Goal: Register for event/course

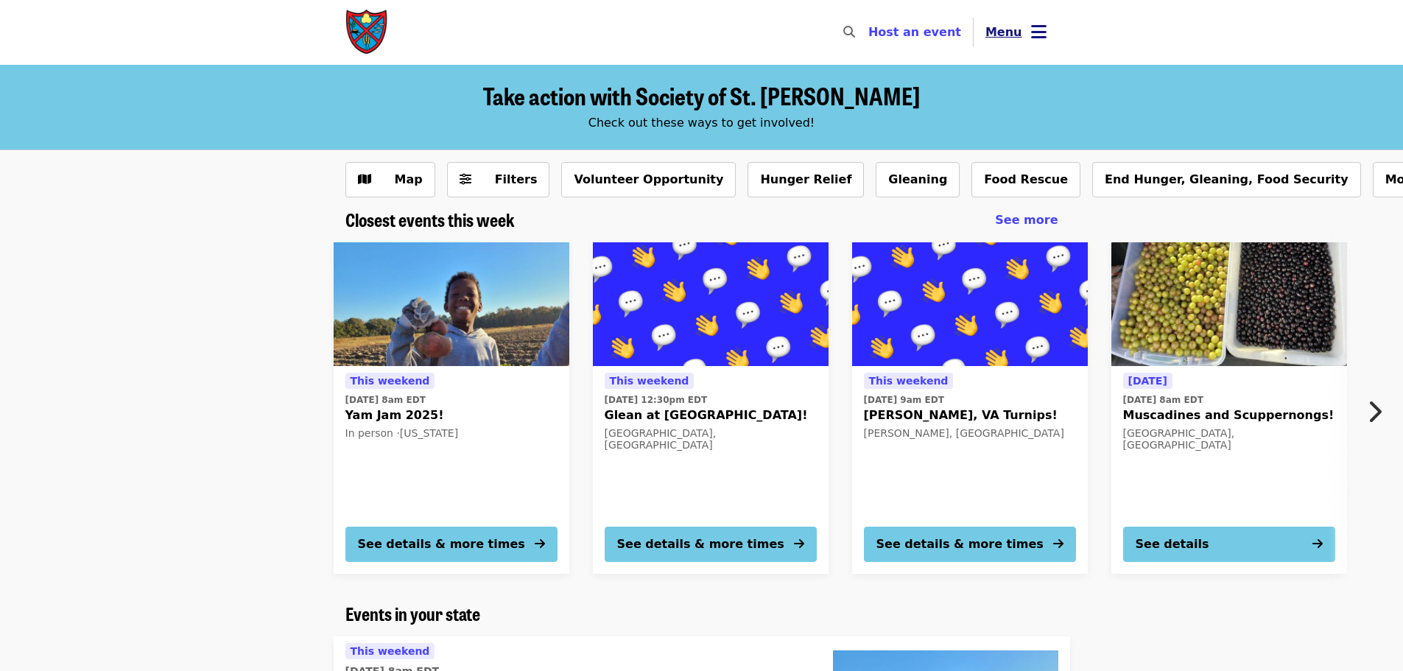
click at [1019, 32] on span "Menu" at bounding box center [1004, 32] width 37 height 14
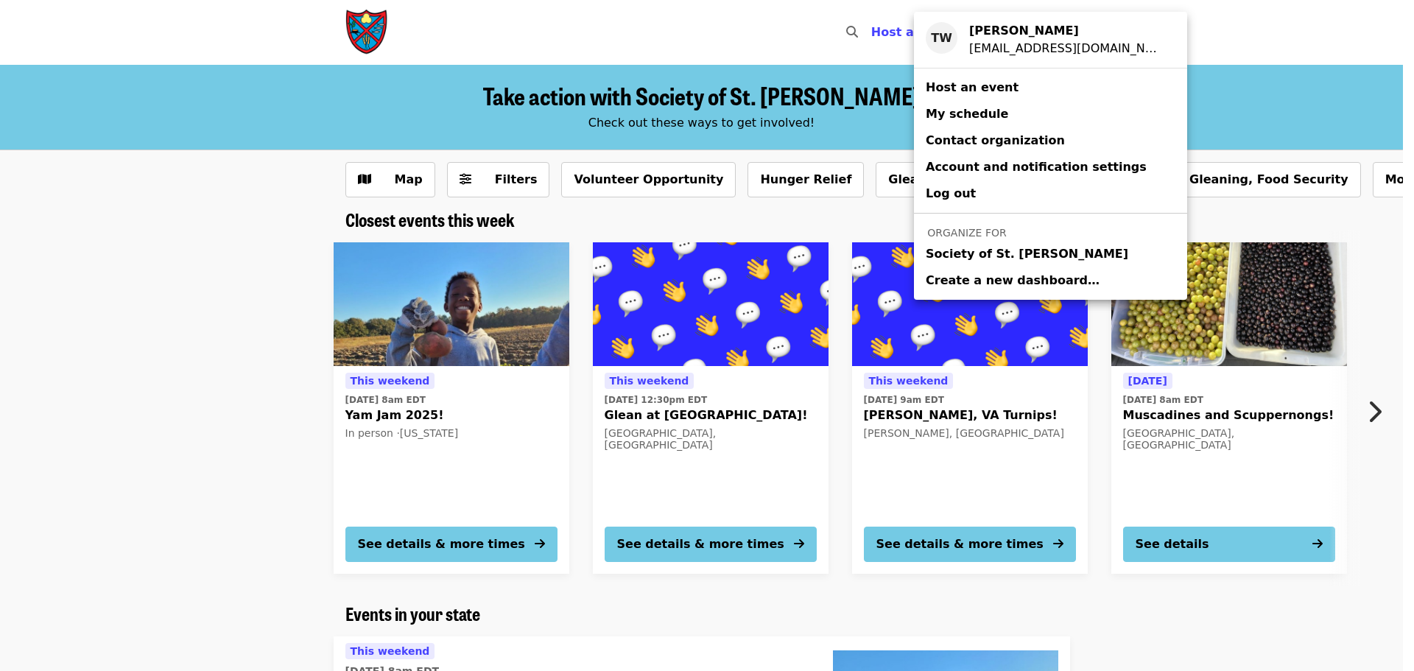
click at [968, 253] on span "Society of St. [PERSON_NAME]" at bounding box center [1027, 254] width 203 height 18
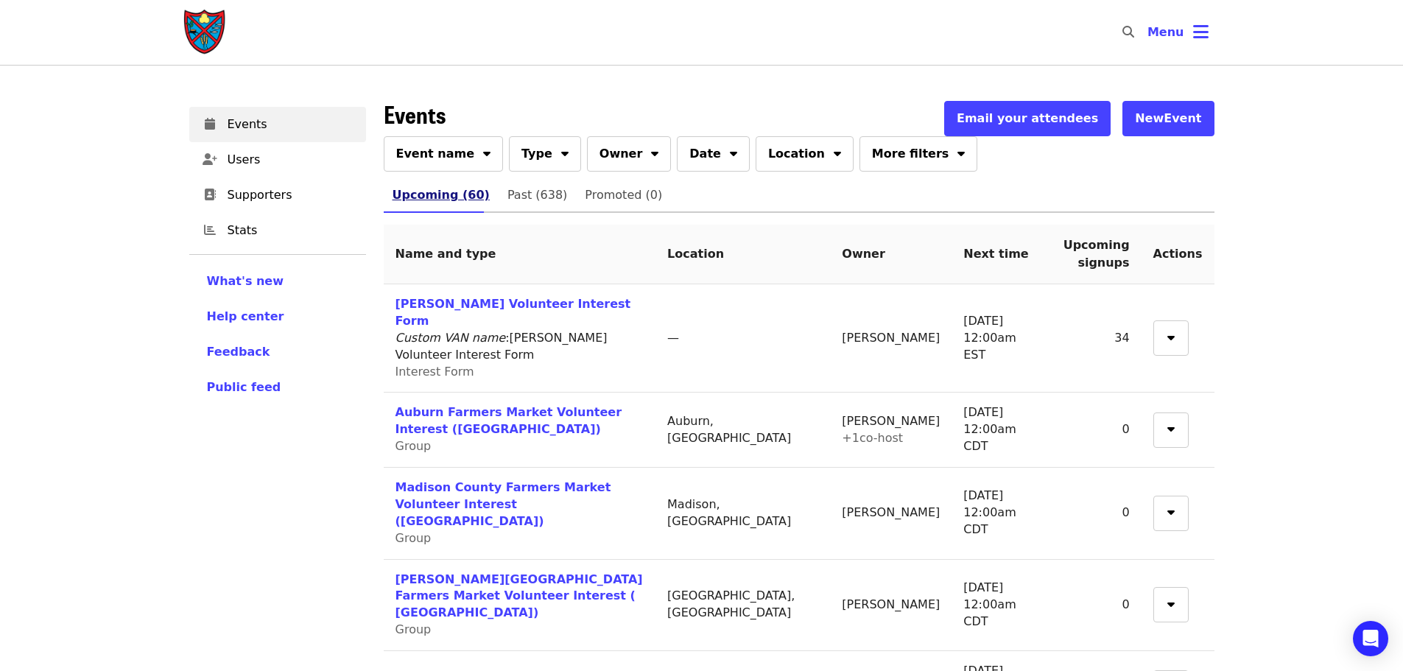
click at [440, 181] on link "Upcoming (60)" at bounding box center [441, 195] width 115 height 35
click at [441, 167] on button "Event name" at bounding box center [444, 153] width 120 height 35
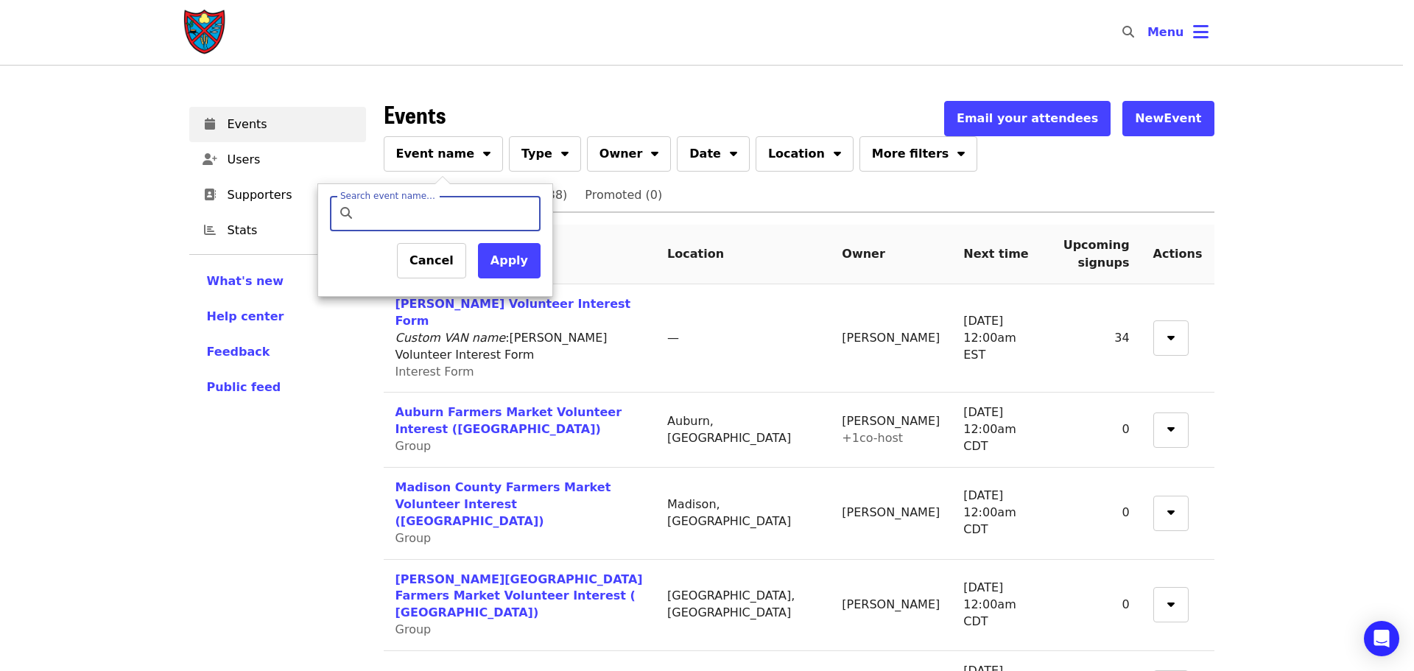
click at [441, 203] on input "Search event name…" at bounding box center [448, 213] width 174 height 35
click at [454, 225] on input "Search event name…" at bounding box center [448, 213] width 174 height 35
type input "*******"
click at [506, 256] on button "Apply" at bounding box center [509, 260] width 63 height 35
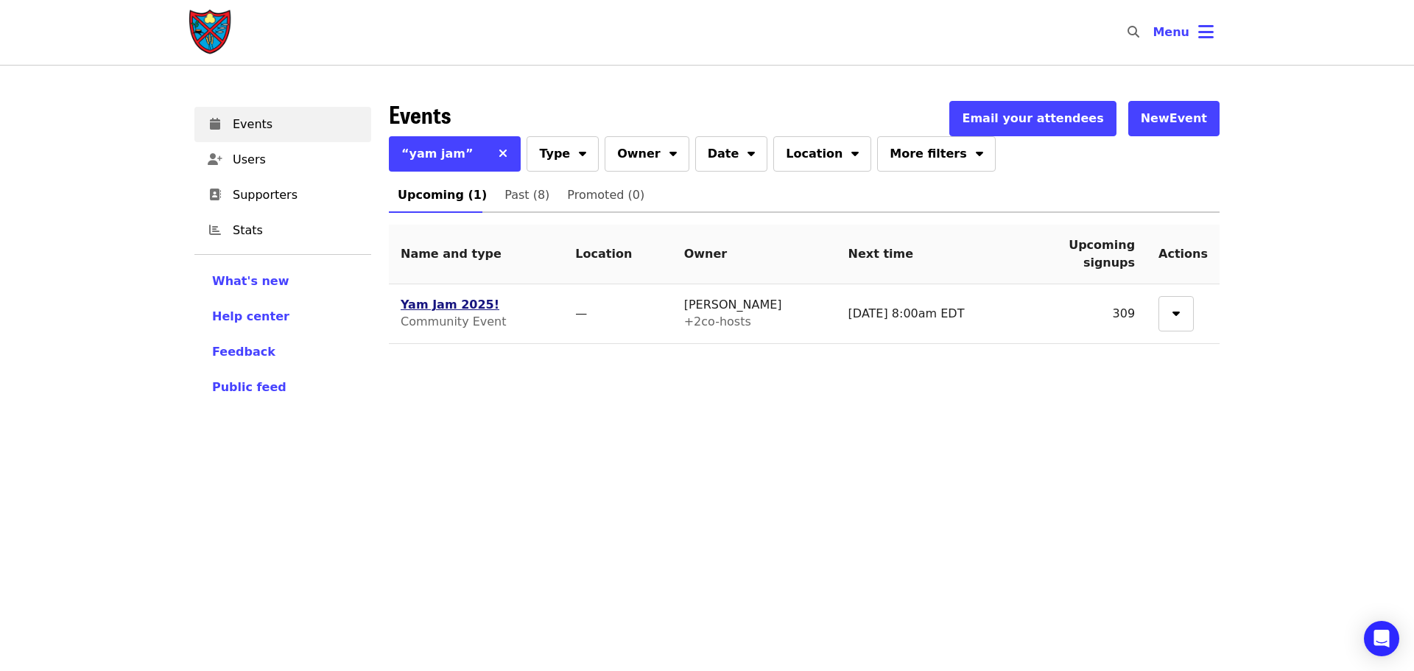
click at [473, 302] on link "Yam Jam 2025!" at bounding box center [450, 305] width 99 height 14
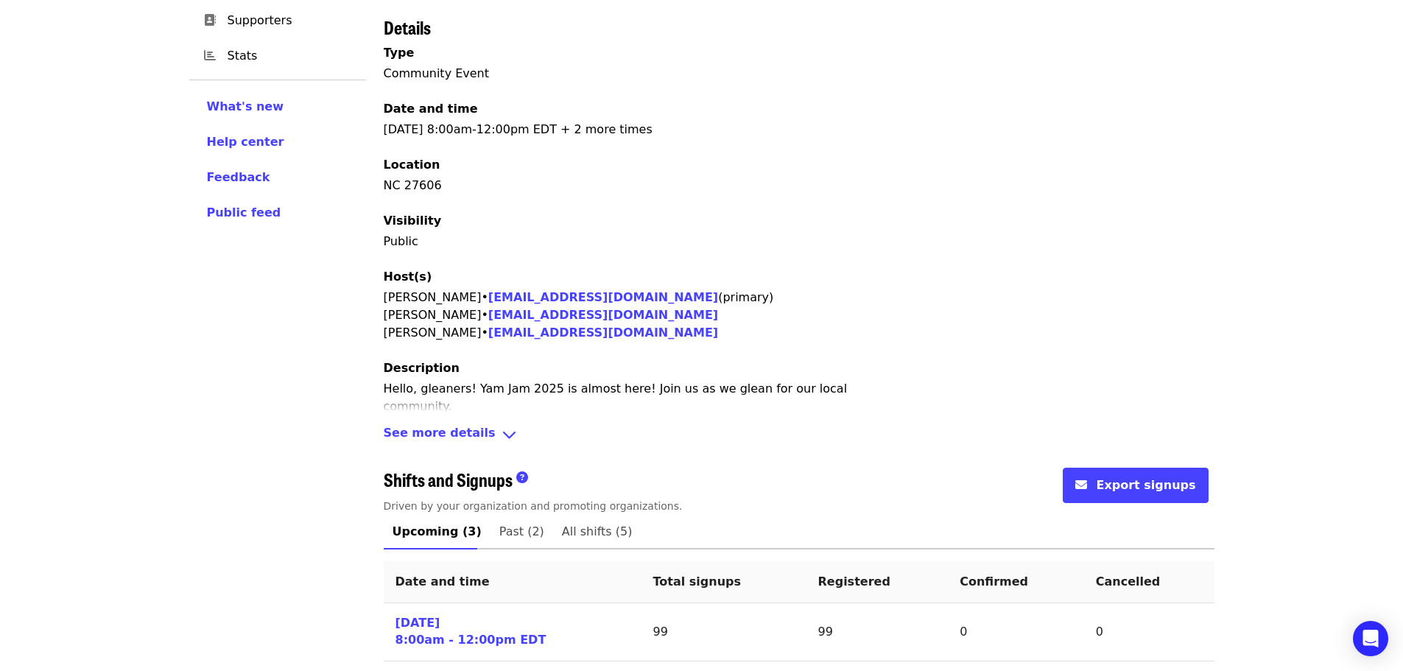
scroll to position [341, 0]
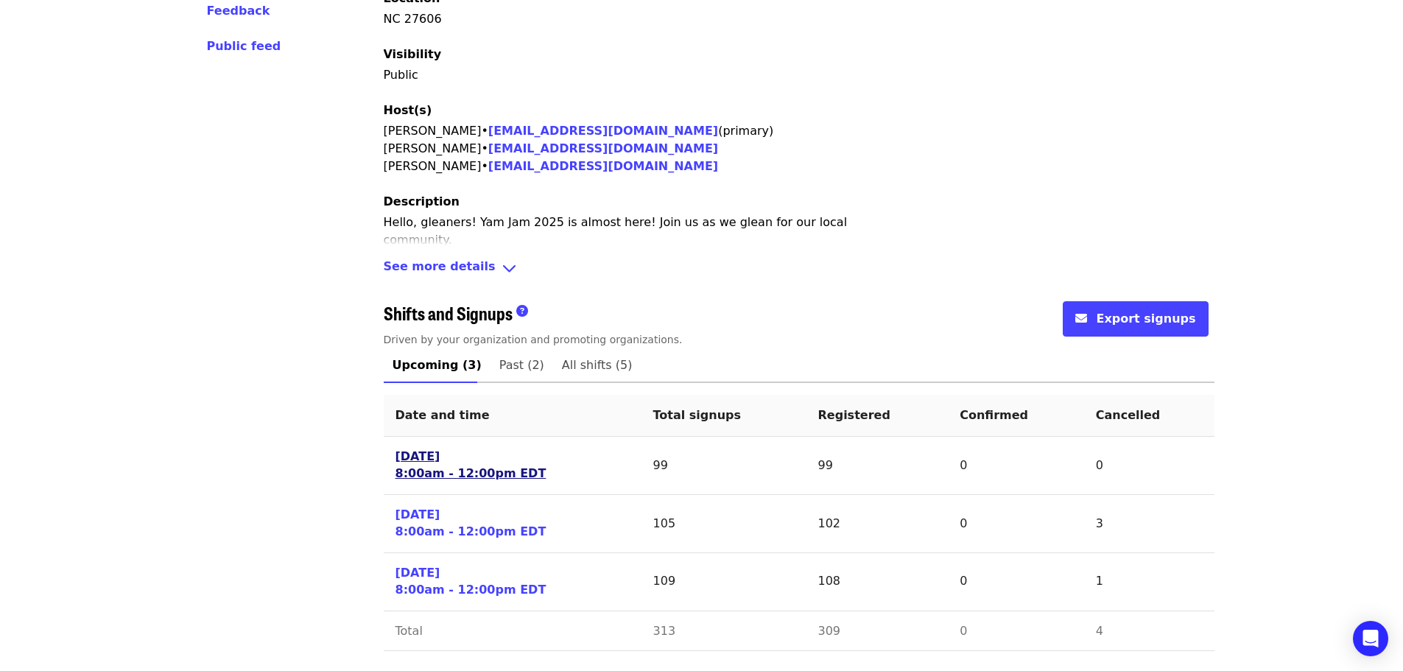
click at [452, 460] on link "[DATE] 8:00am - 12:00pm EDT" at bounding box center [471, 466] width 151 height 34
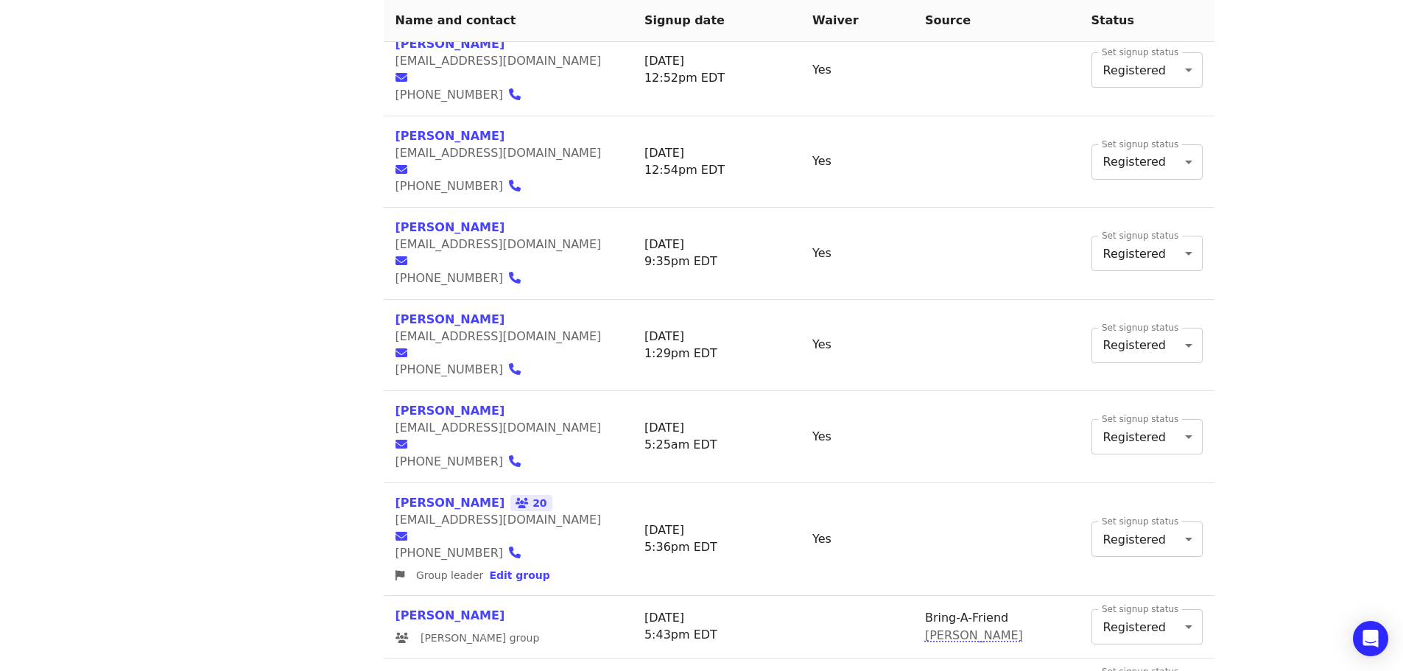
scroll to position [1885, 0]
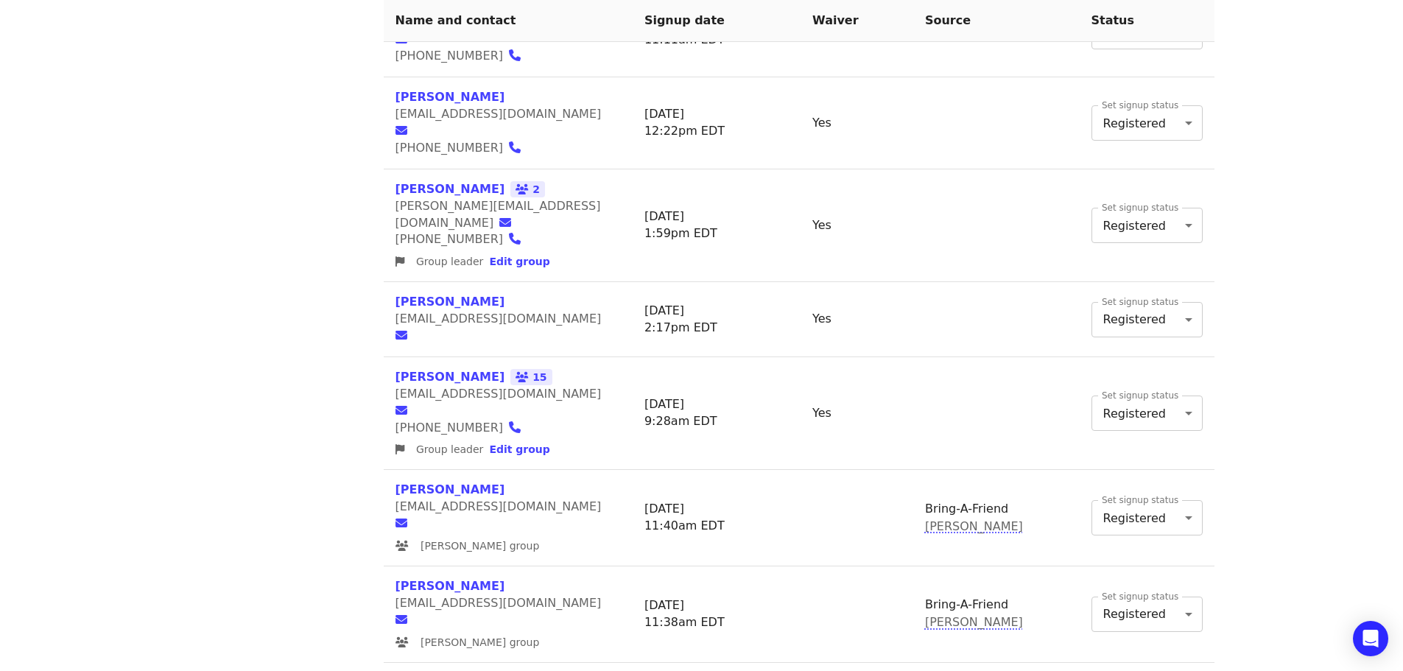
scroll to position [1858, 0]
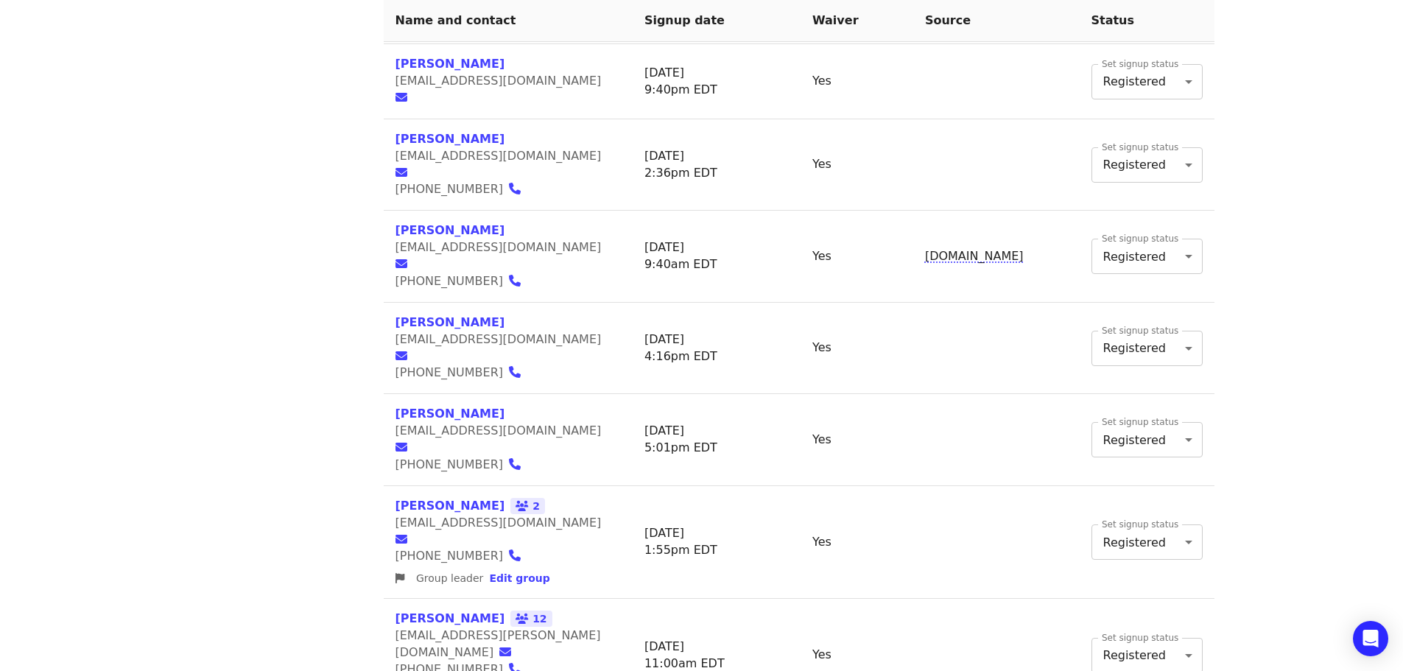
scroll to position [1313, 0]
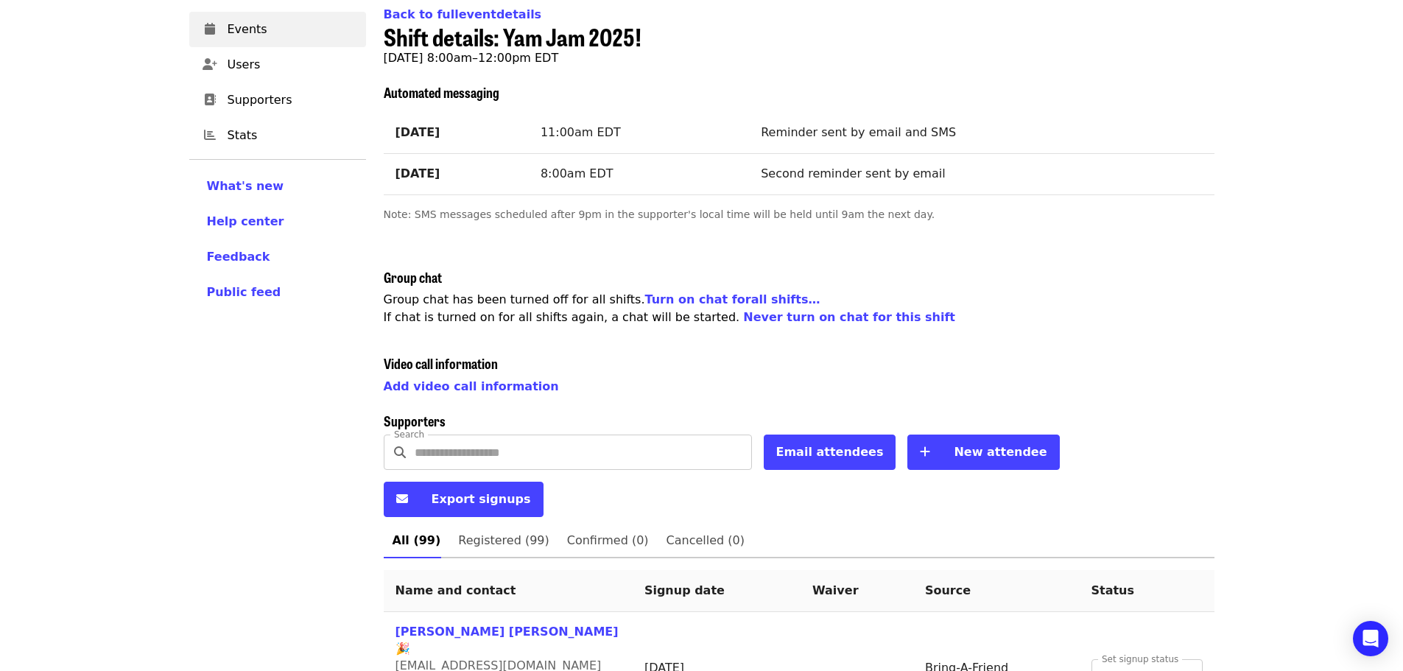
scroll to position [0, 0]
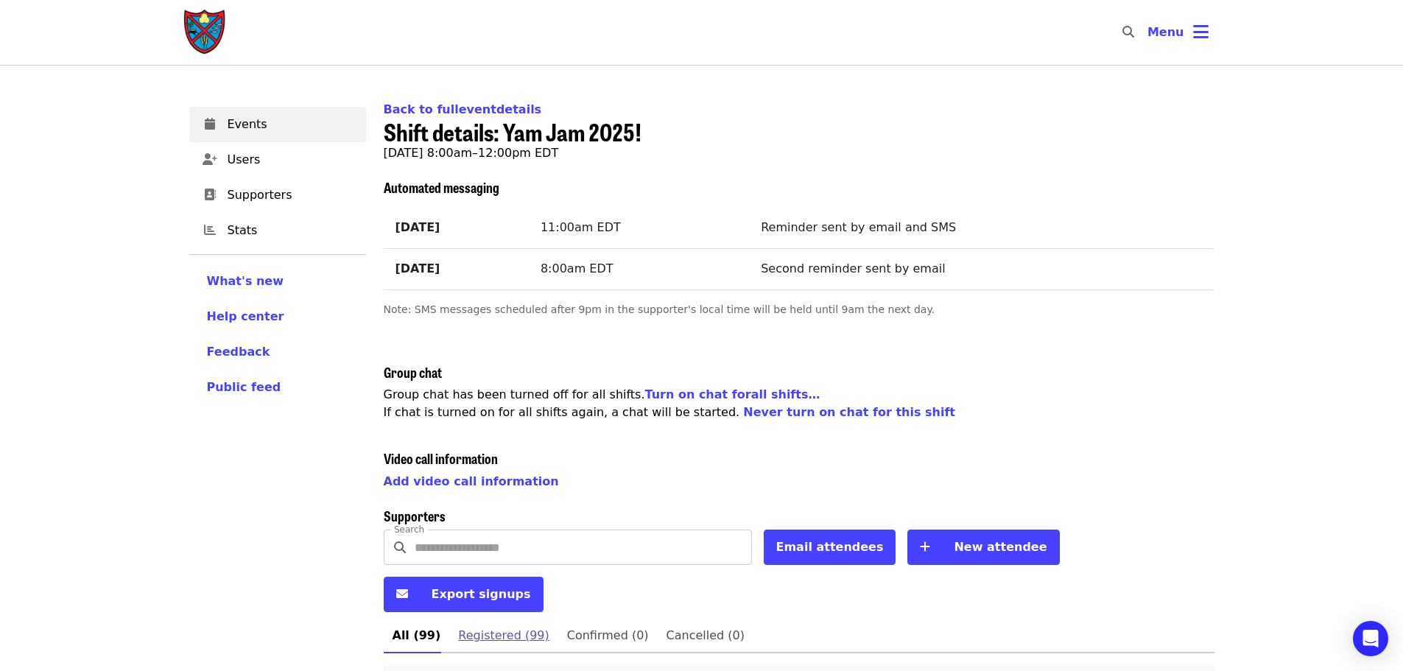
click at [483, 625] on span "Registered (99)" at bounding box center [503, 635] width 91 height 21
